Goal: Task Accomplishment & Management: Complete application form

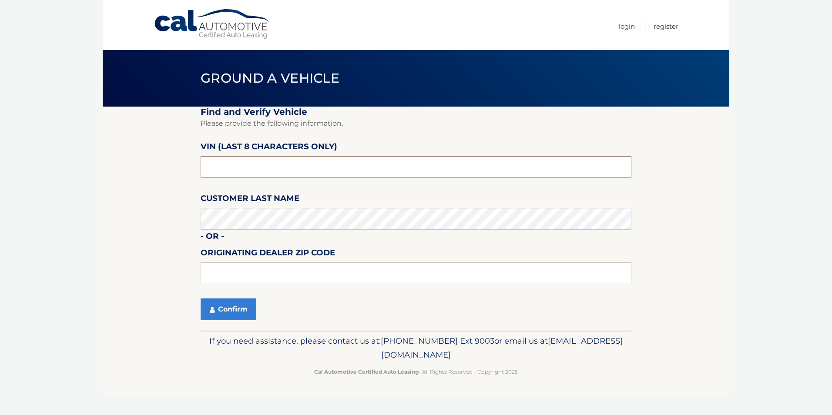
click at [241, 172] on input "text" at bounding box center [416, 167] width 431 height 22
type input "nt181607"
click at [290, 280] on input "text" at bounding box center [416, 274] width 431 height 22
type input "15044"
click at [224, 301] on button "Confirm" at bounding box center [229, 310] width 56 height 22
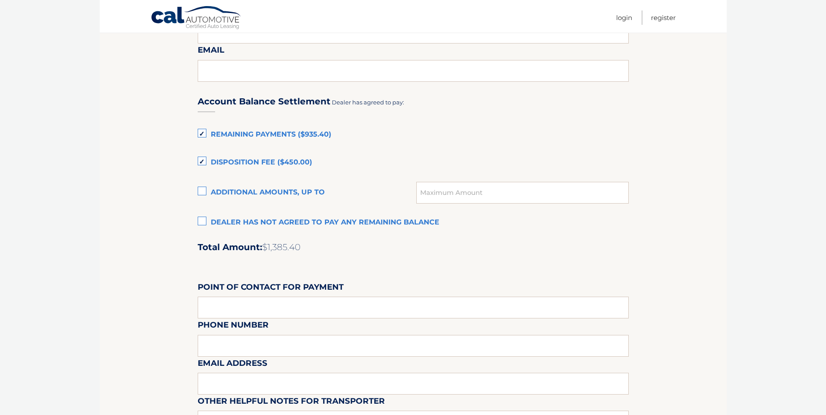
scroll to position [407, 0]
